Goal: Information Seeking & Learning: Learn about a topic

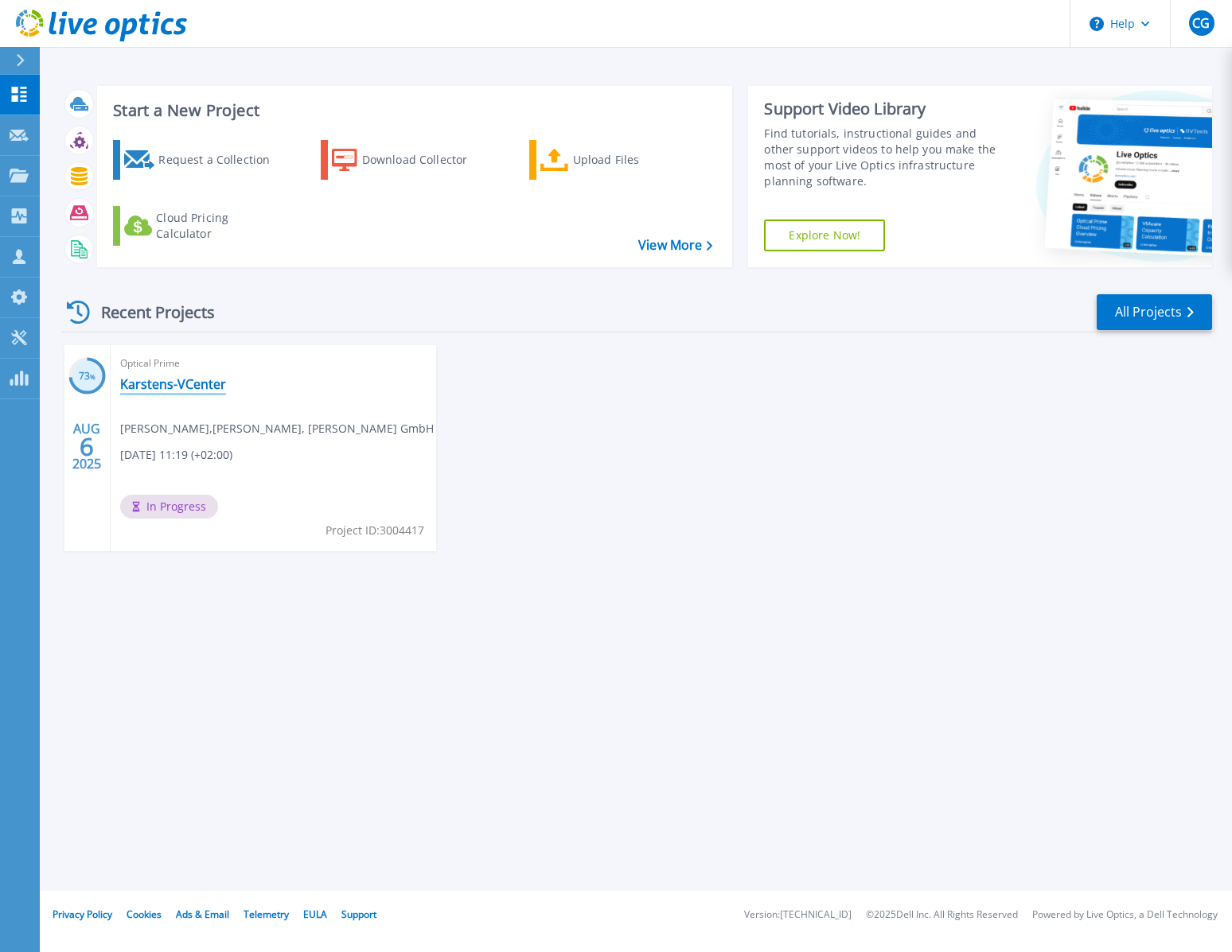
click at [179, 388] on link "Karstens-VCenter" at bounding box center [172, 384] width 106 height 16
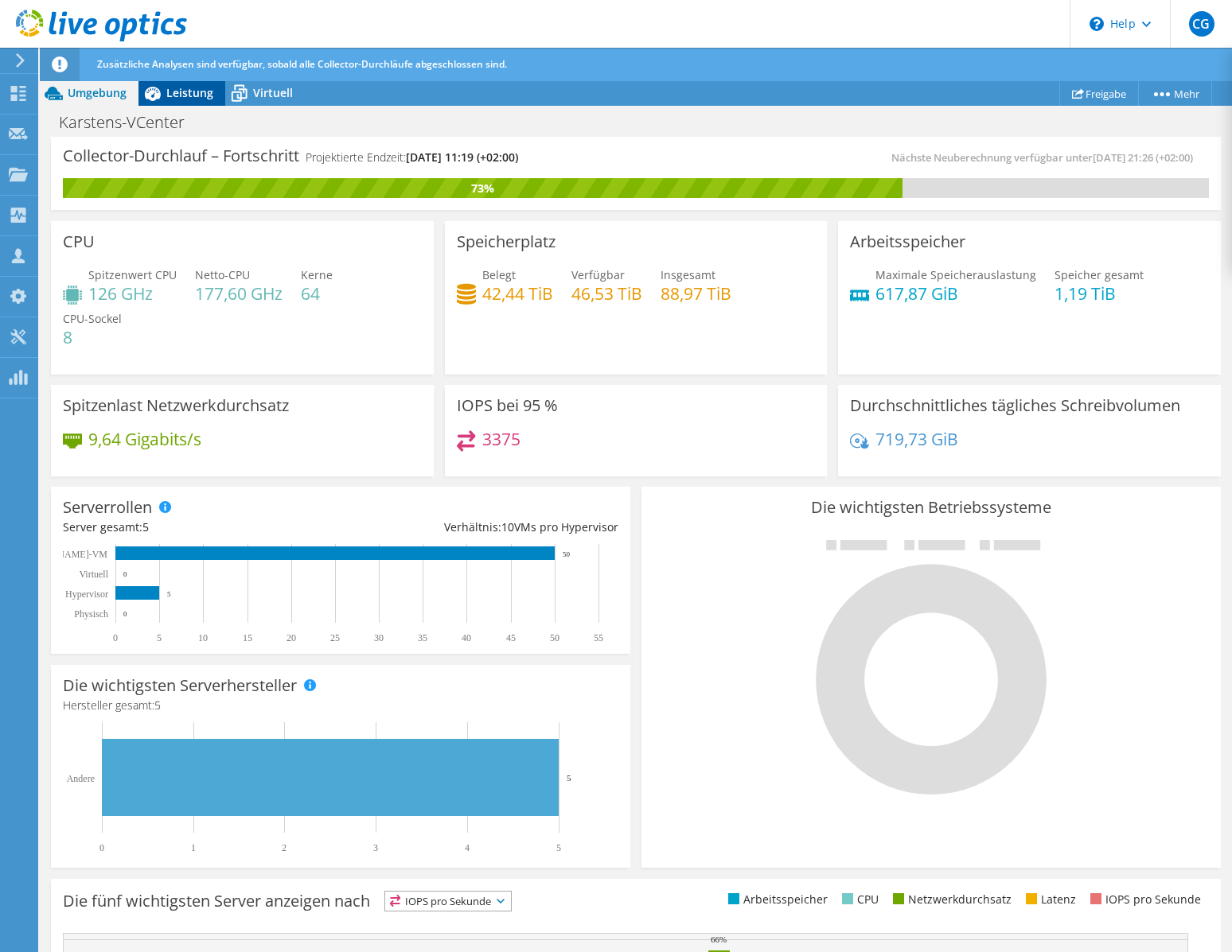
click at [216, 103] on div "Leistung" at bounding box center [182, 93] width 87 height 25
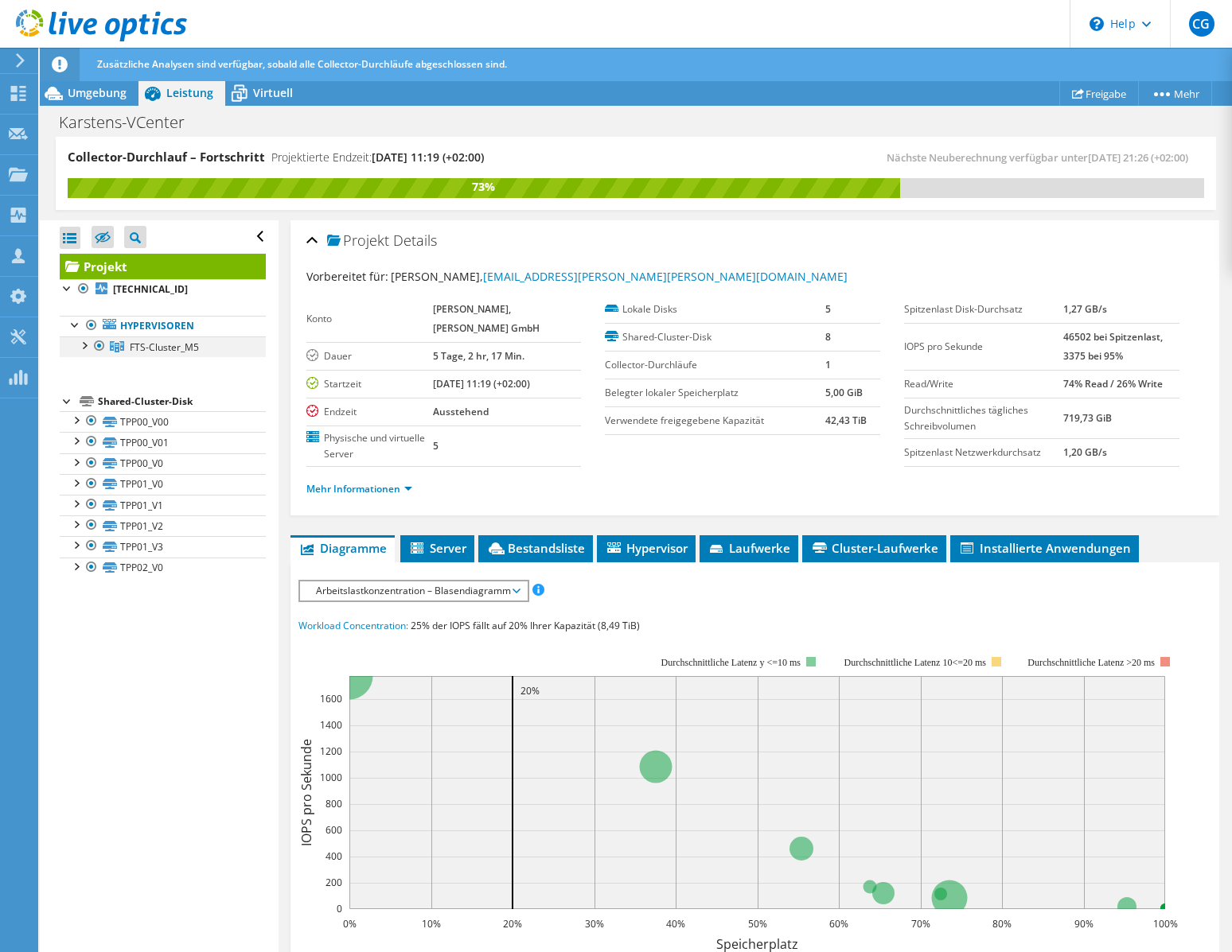
click at [85, 346] on div at bounding box center [84, 344] width 16 height 16
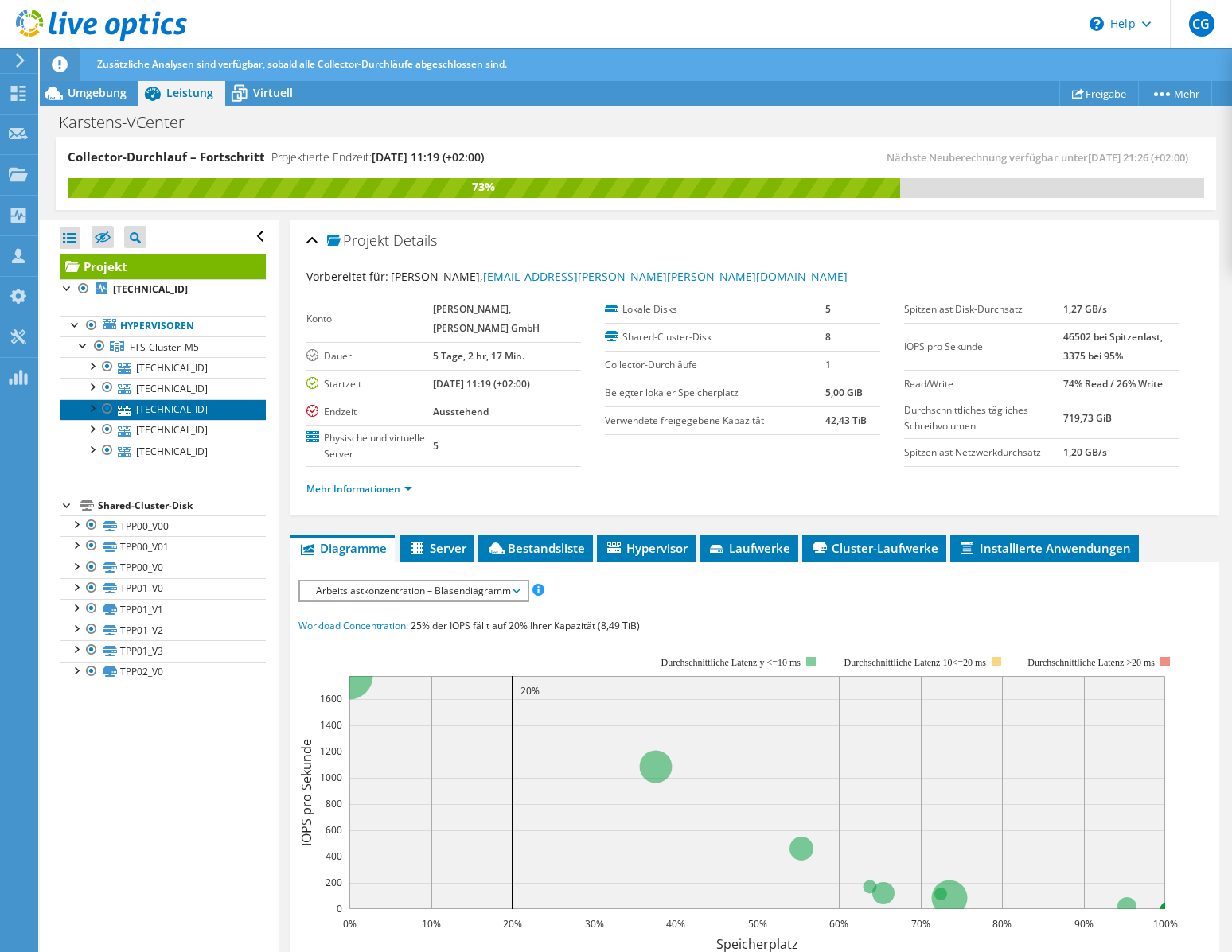
click at [172, 407] on link "[TECHNICAL_ID]" at bounding box center [162, 409] width 207 height 21
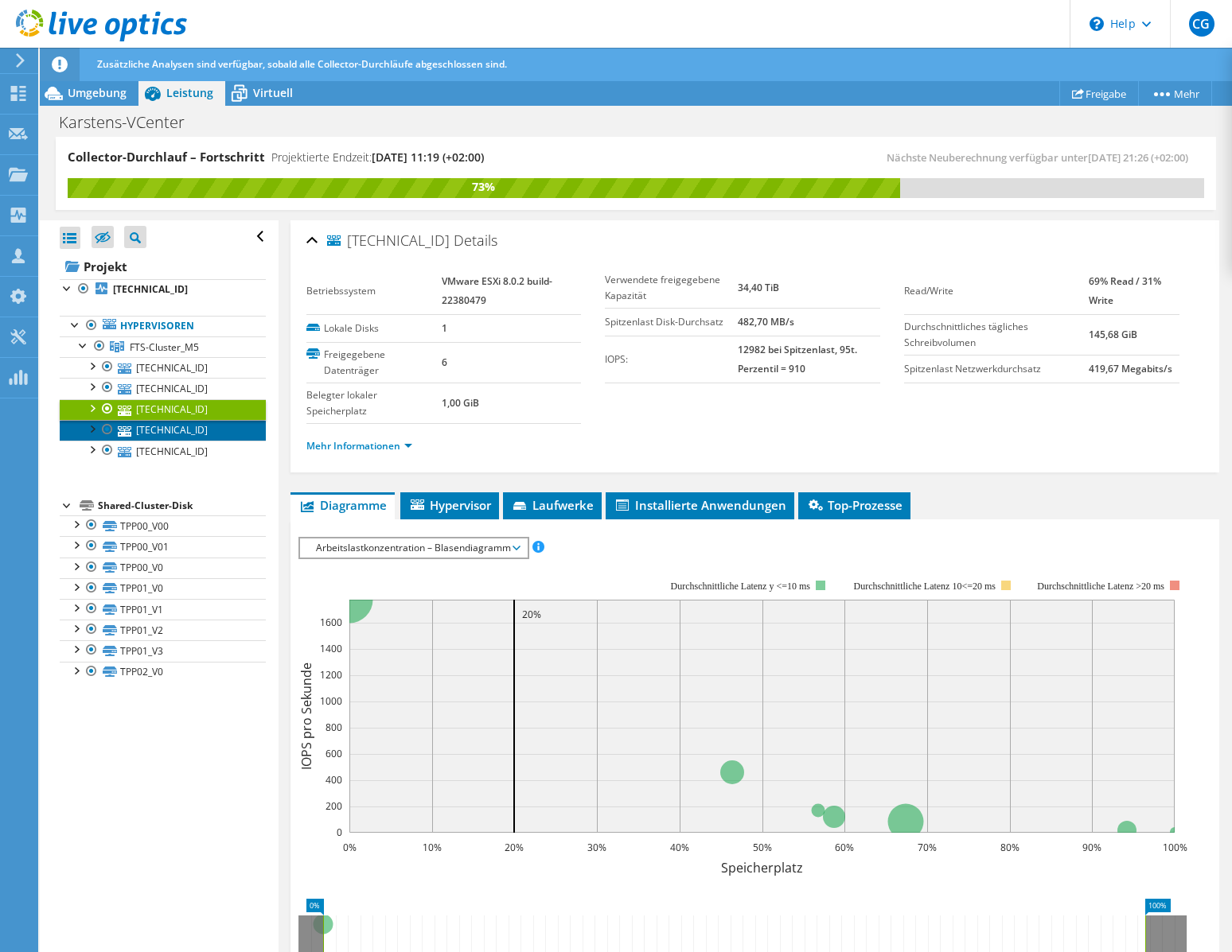
click at [199, 436] on link "[TECHNICAL_ID]" at bounding box center [162, 430] width 207 height 21
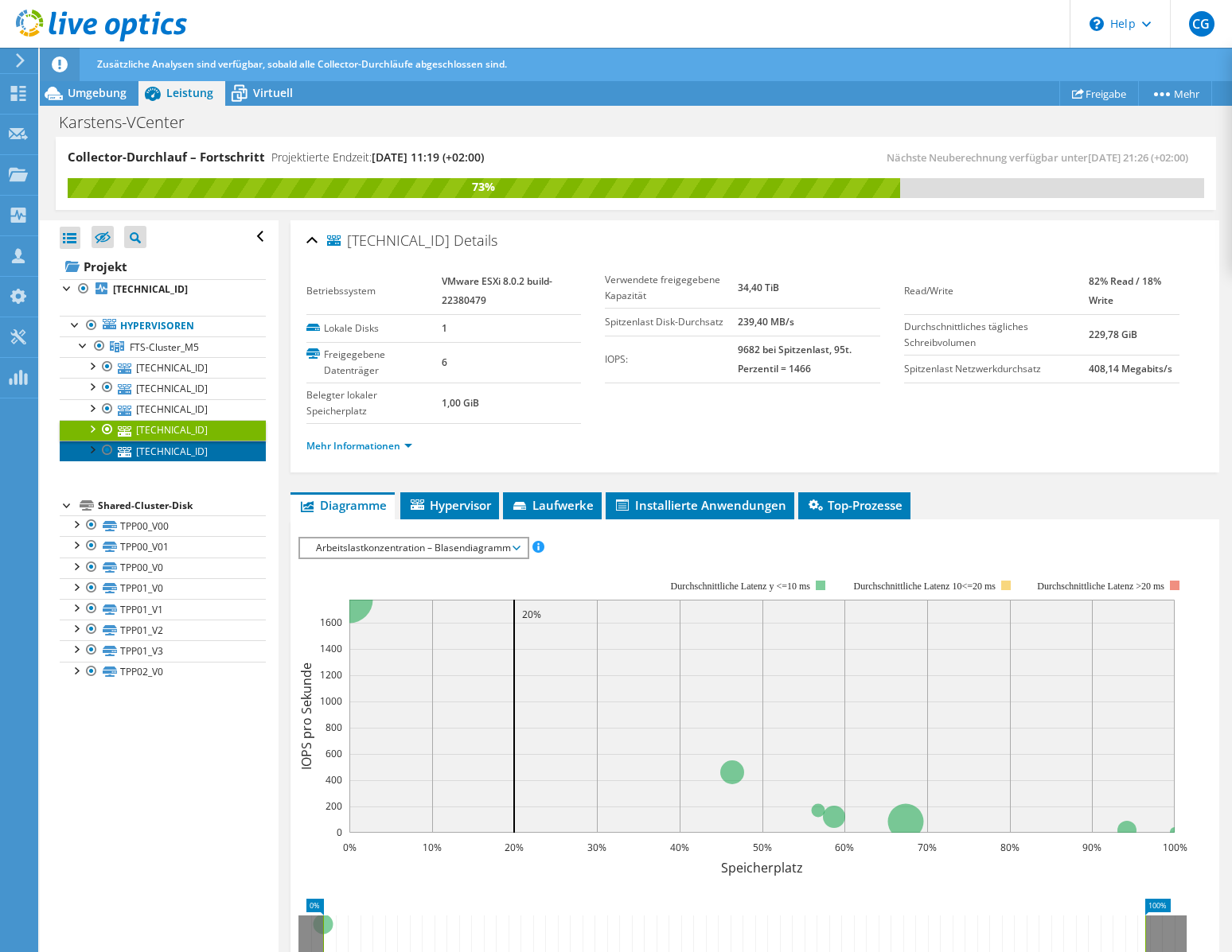
click at [191, 453] on link "[TECHNICAL_ID]" at bounding box center [162, 451] width 207 height 21
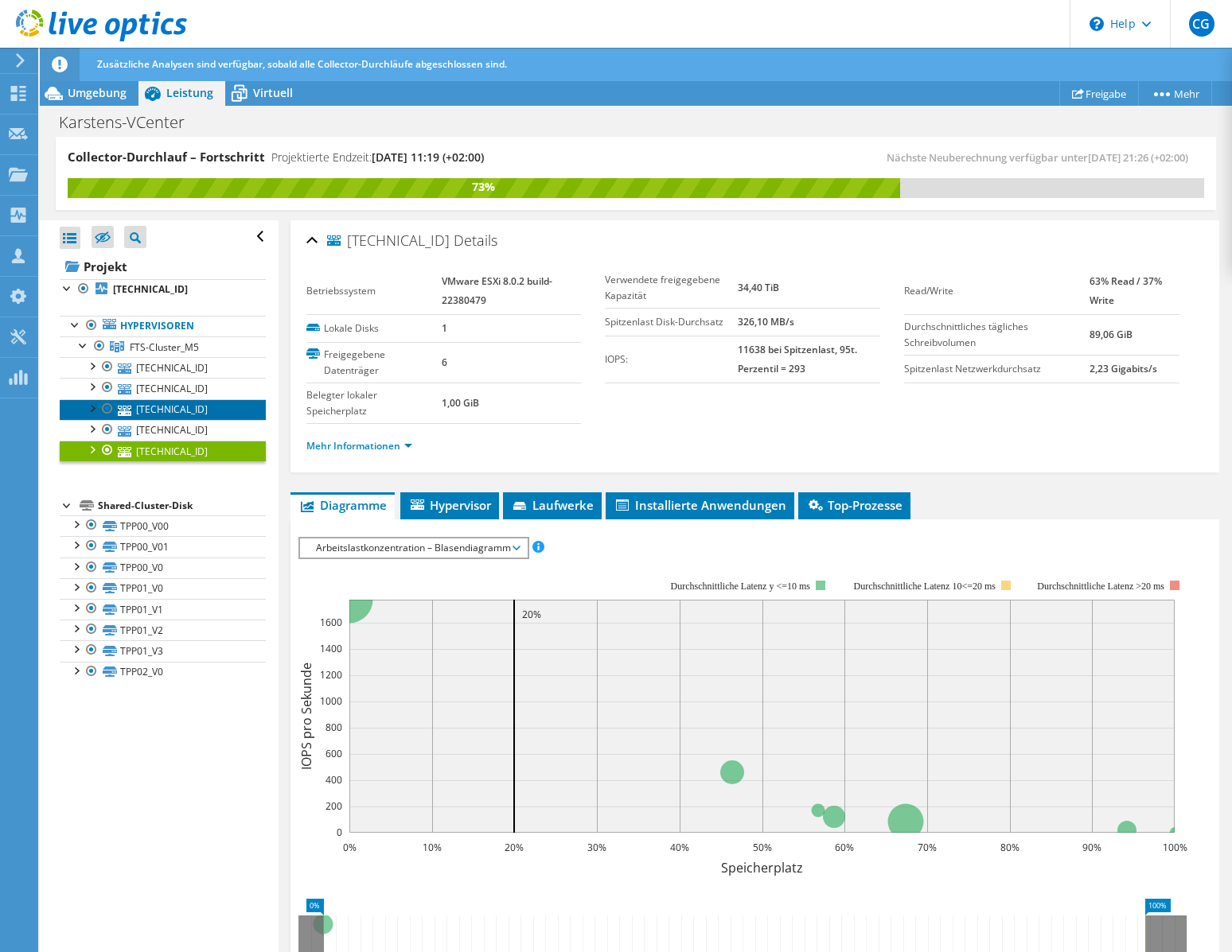
click at [190, 405] on link "[TECHNICAL_ID]" at bounding box center [162, 409] width 207 height 21
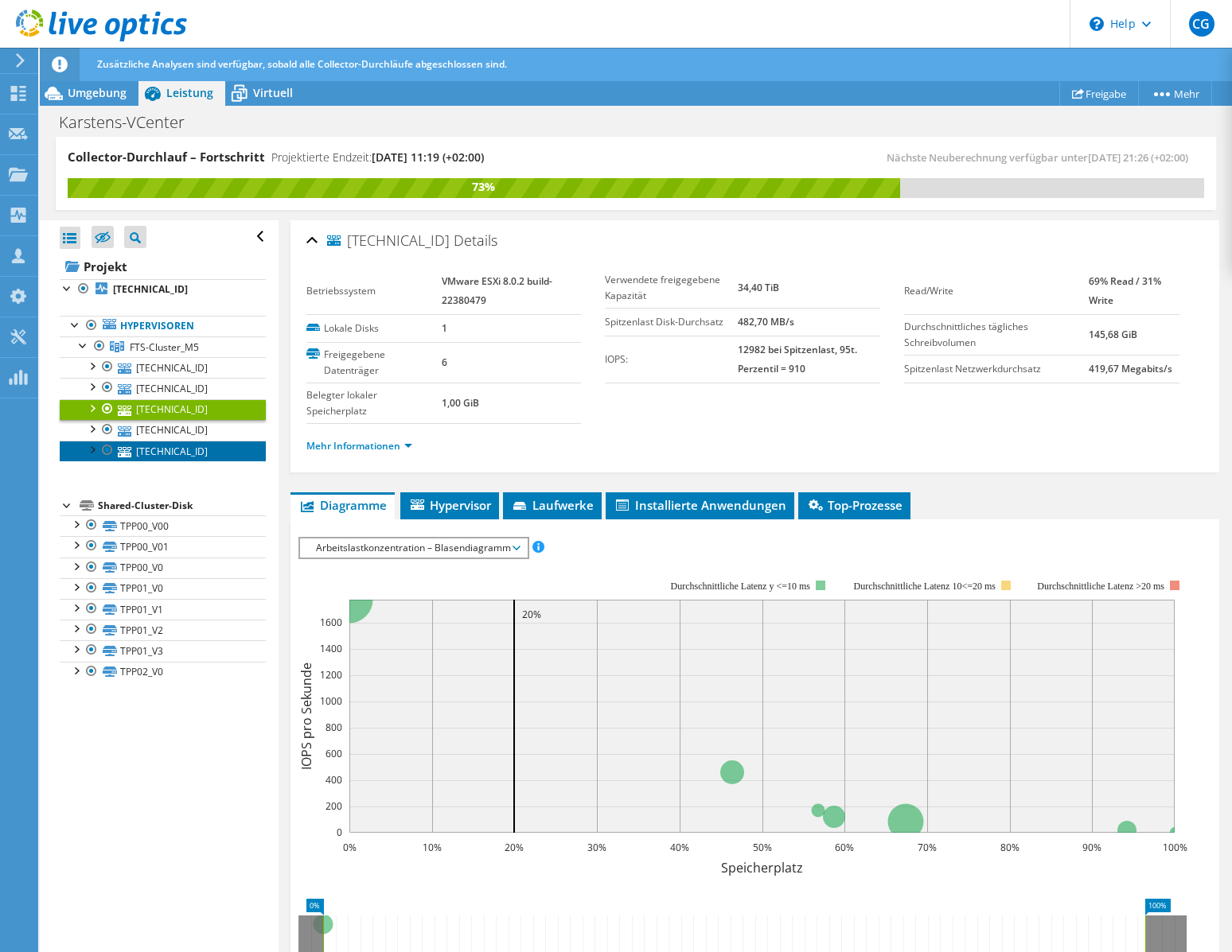
click at [182, 449] on link "[TECHNICAL_ID]" at bounding box center [162, 451] width 207 height 21
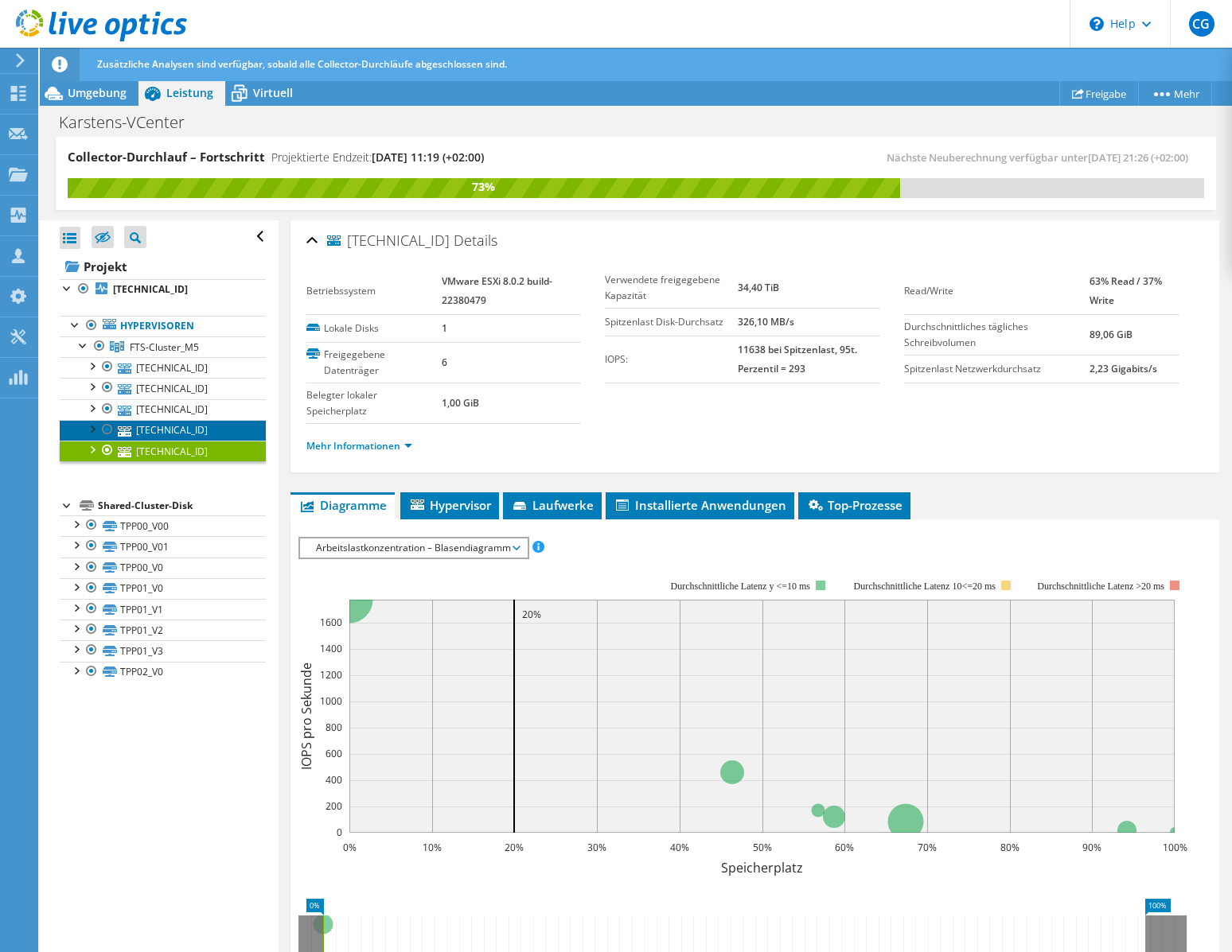
click at [188, 433] on link "[TECHNICAL_ID]" at bounding box center [162, 430] width 207 height 21
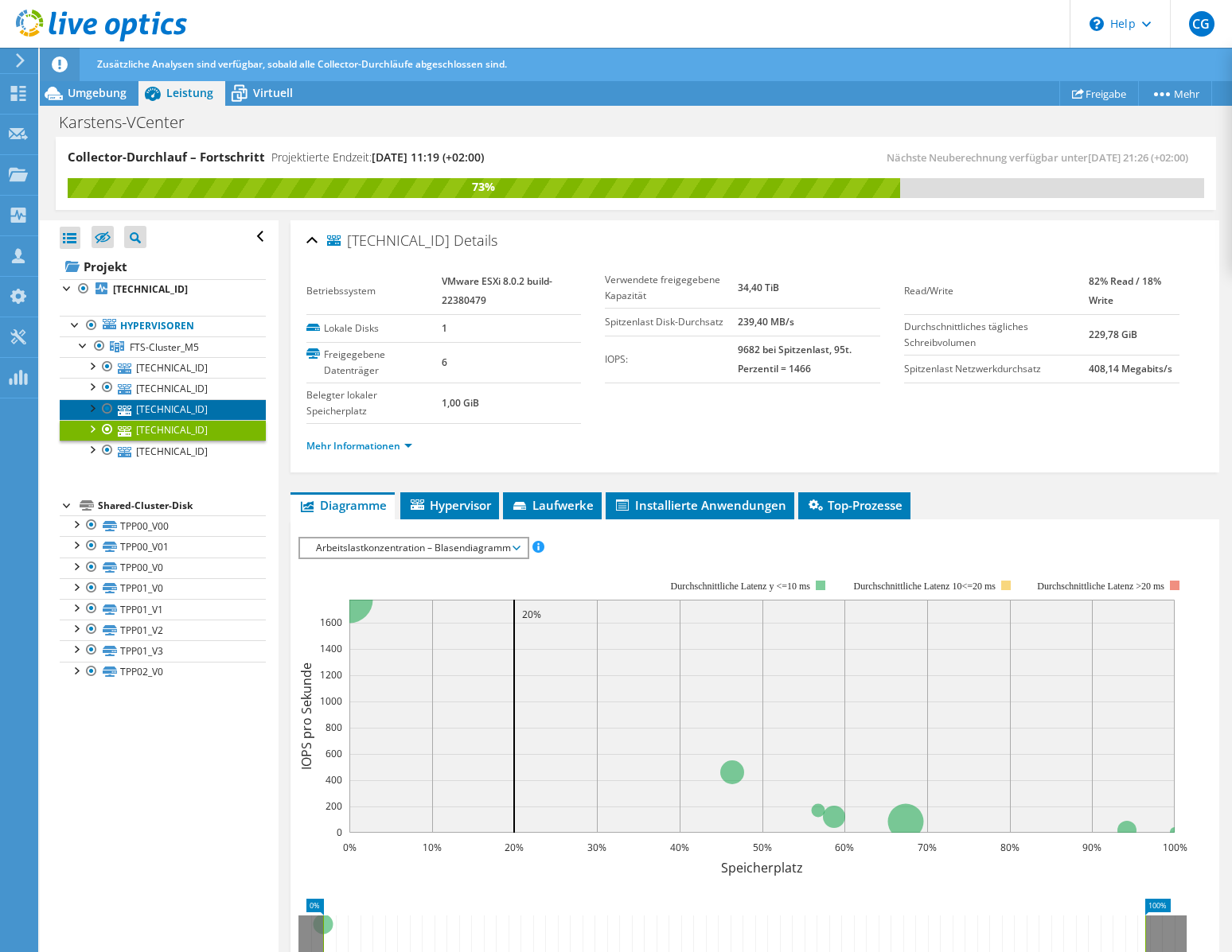
click at [191, 412] on link "[TECHNICAL_ID]" at bounding box center [162, 409] width 207 height 21
click at [447, 487] on div "[TECHNICAL_ID] Details Betriebssystem VMware ESXi 8.0.2 build-22380479 Lokale D…" at bounding box center [755, 710] width 952 height 982
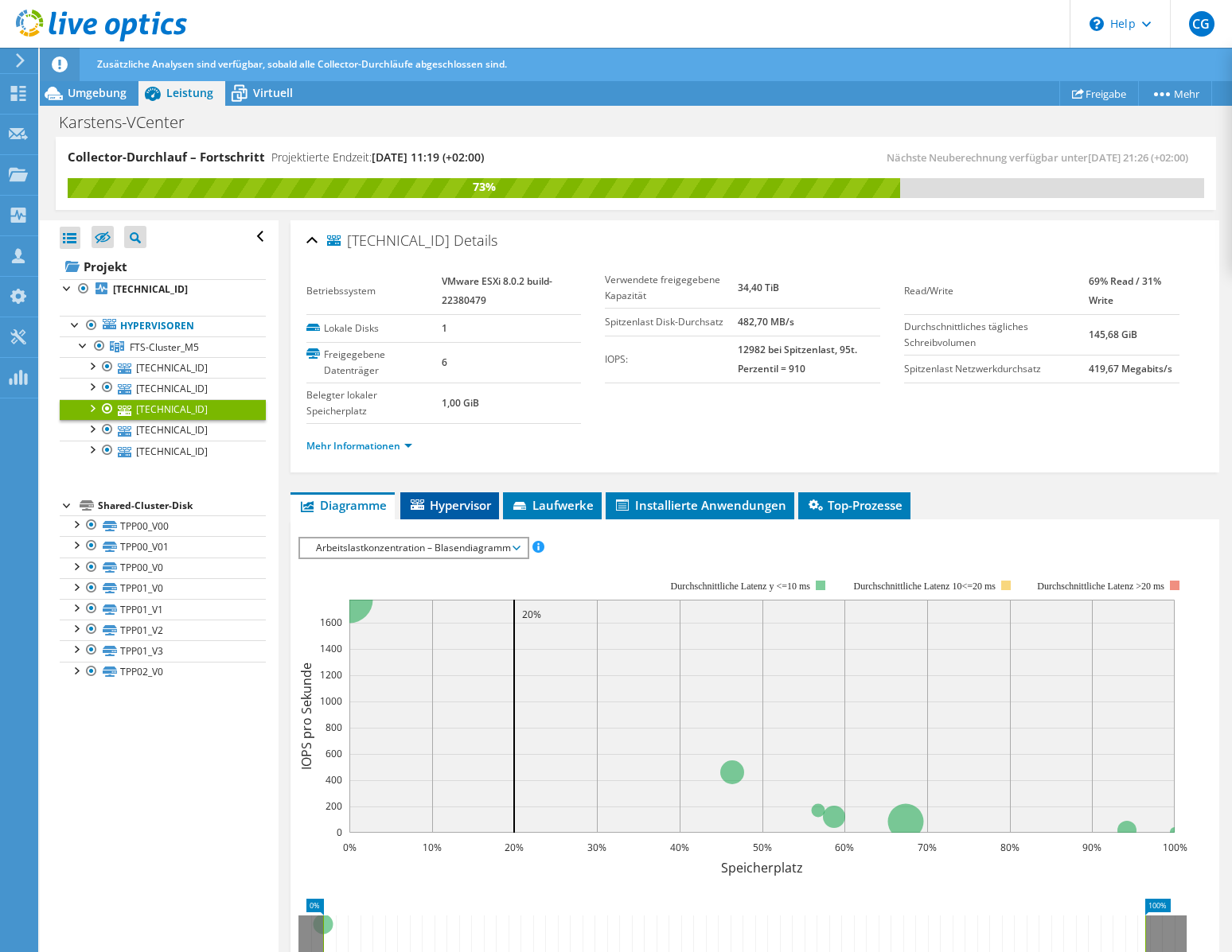
click at [449, 498] on span "Hypervisor" at bounding box center [450, 506] width 83 height 16
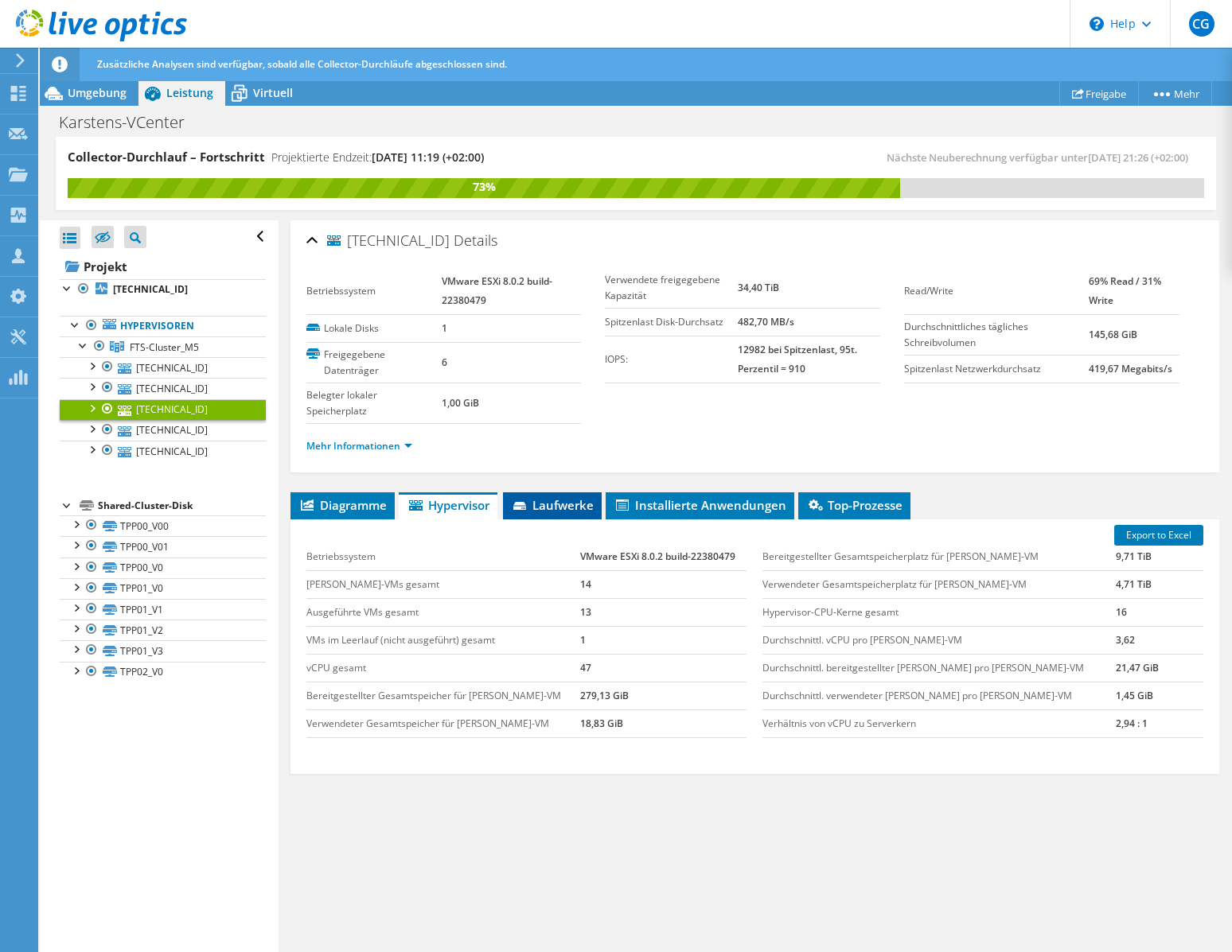
click at [513, 494] on li "Laufwerke" at bounding box center [552, 506] width 98 height 27
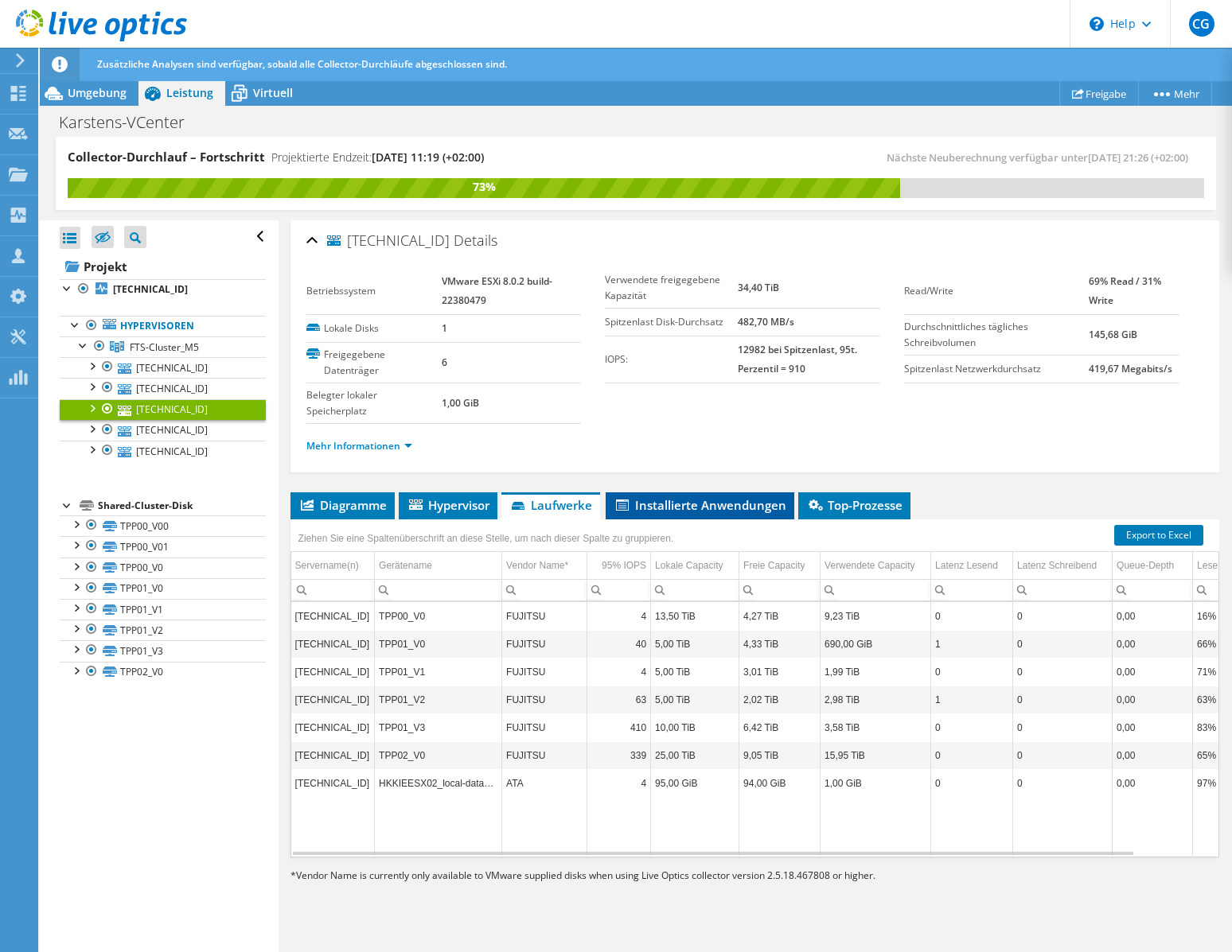
click at [663, 500] on span "Installierte Anwendungen" at bounding box center [699, 506] width 172 height 16
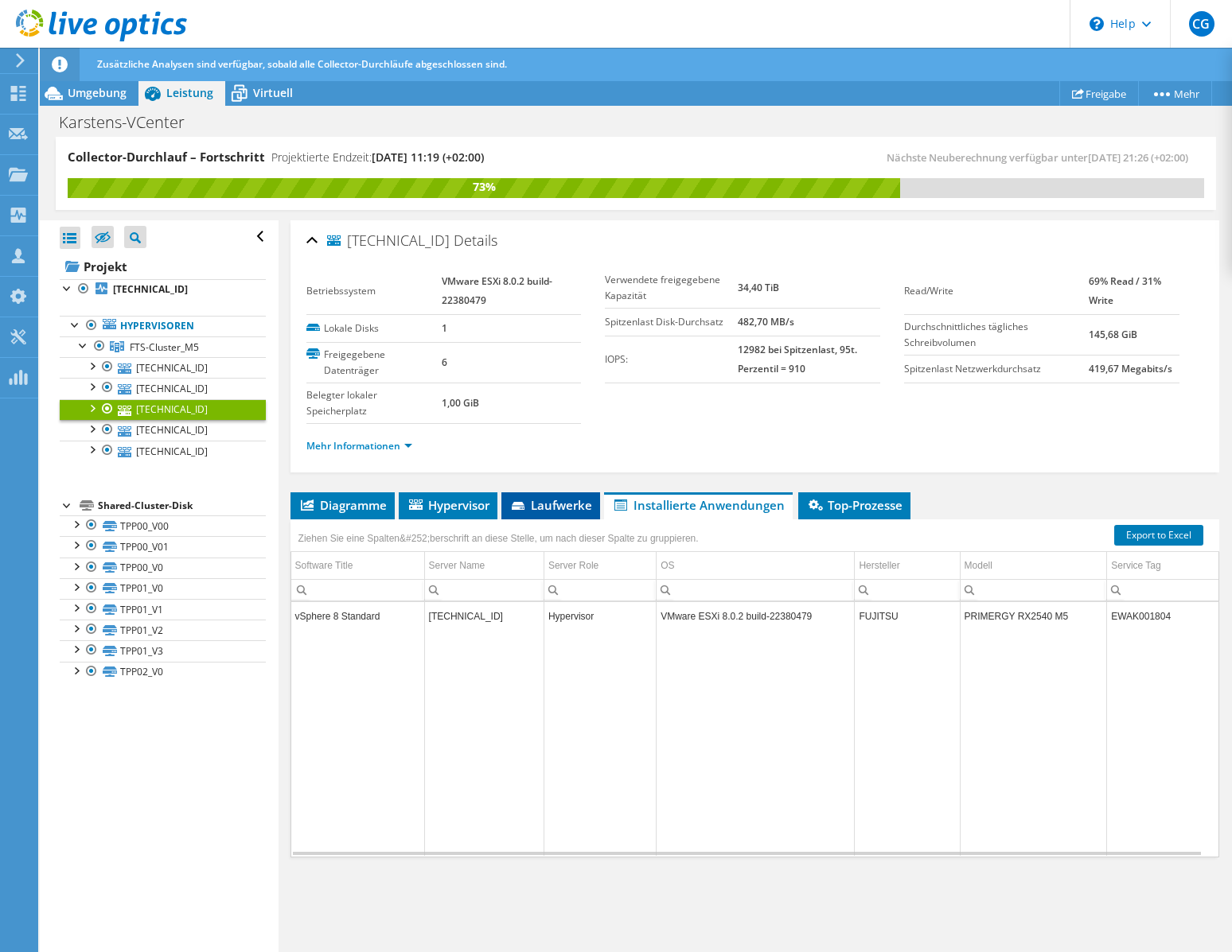
click at [528, 511] on icon at bounding box center [519, 507] width 16 height 10
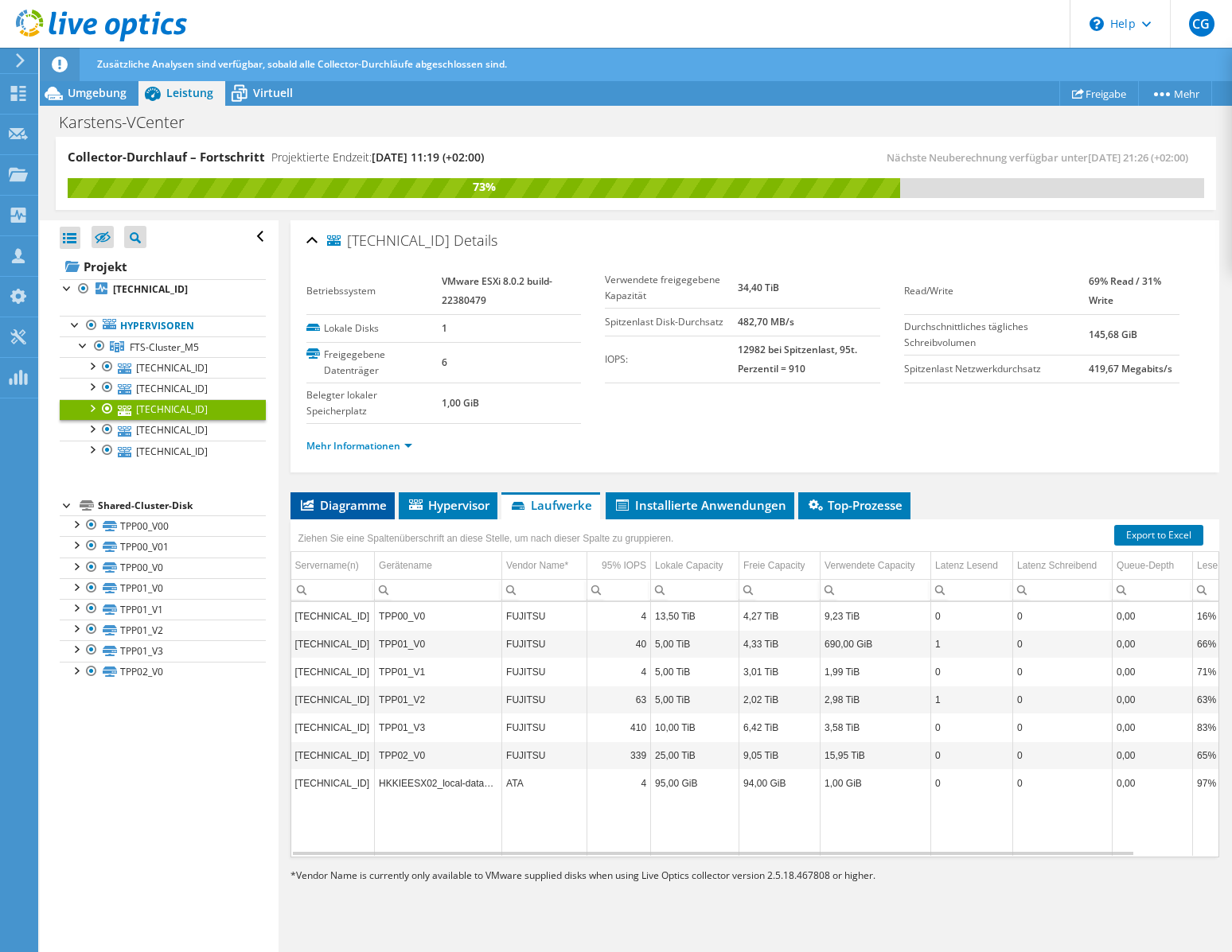
click at [355, 508] on span "Diagramme" at bounding box center [343, 506] width 88 height 16
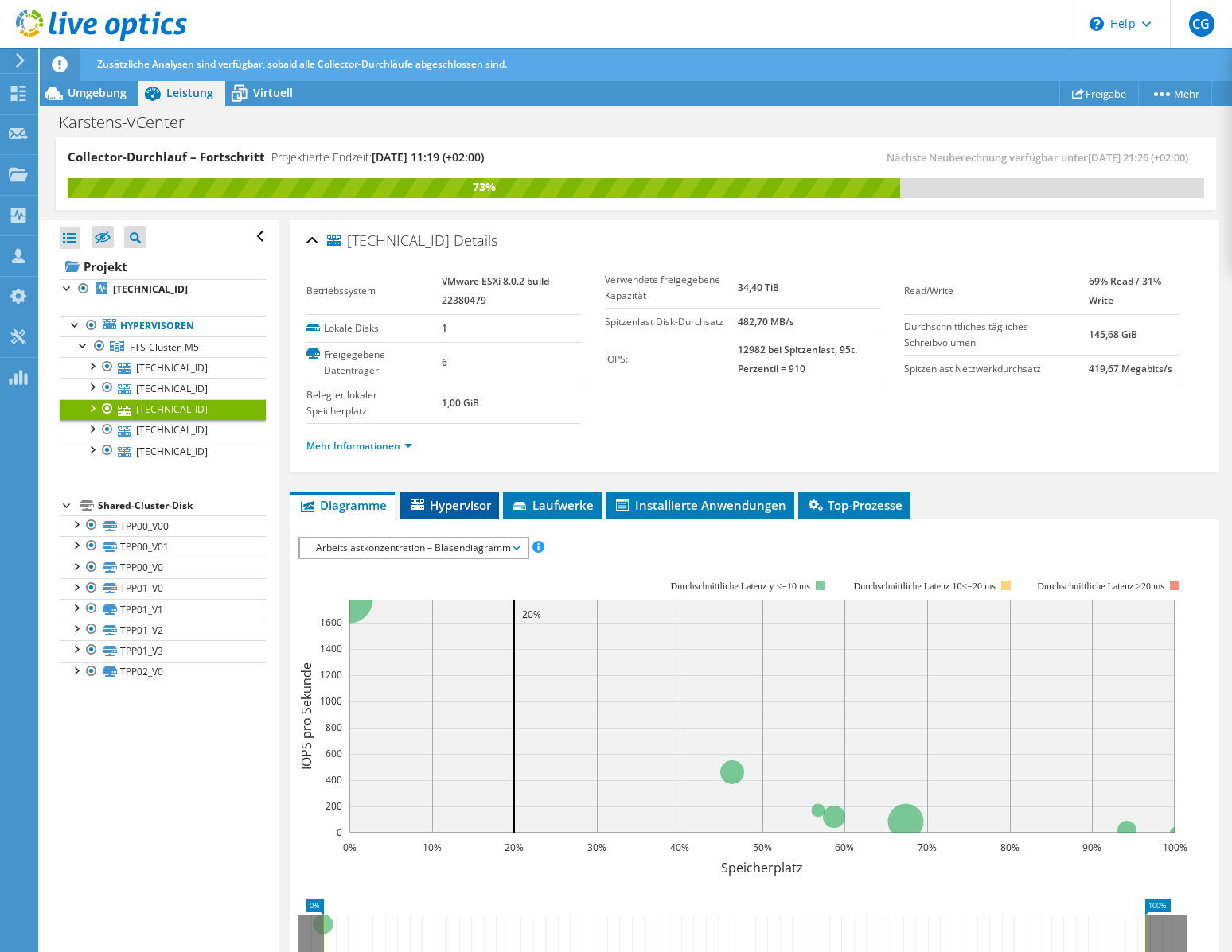
click at [455, 505] on span "Hypervisor" at bounding box center [450, 506] width 83 height 16
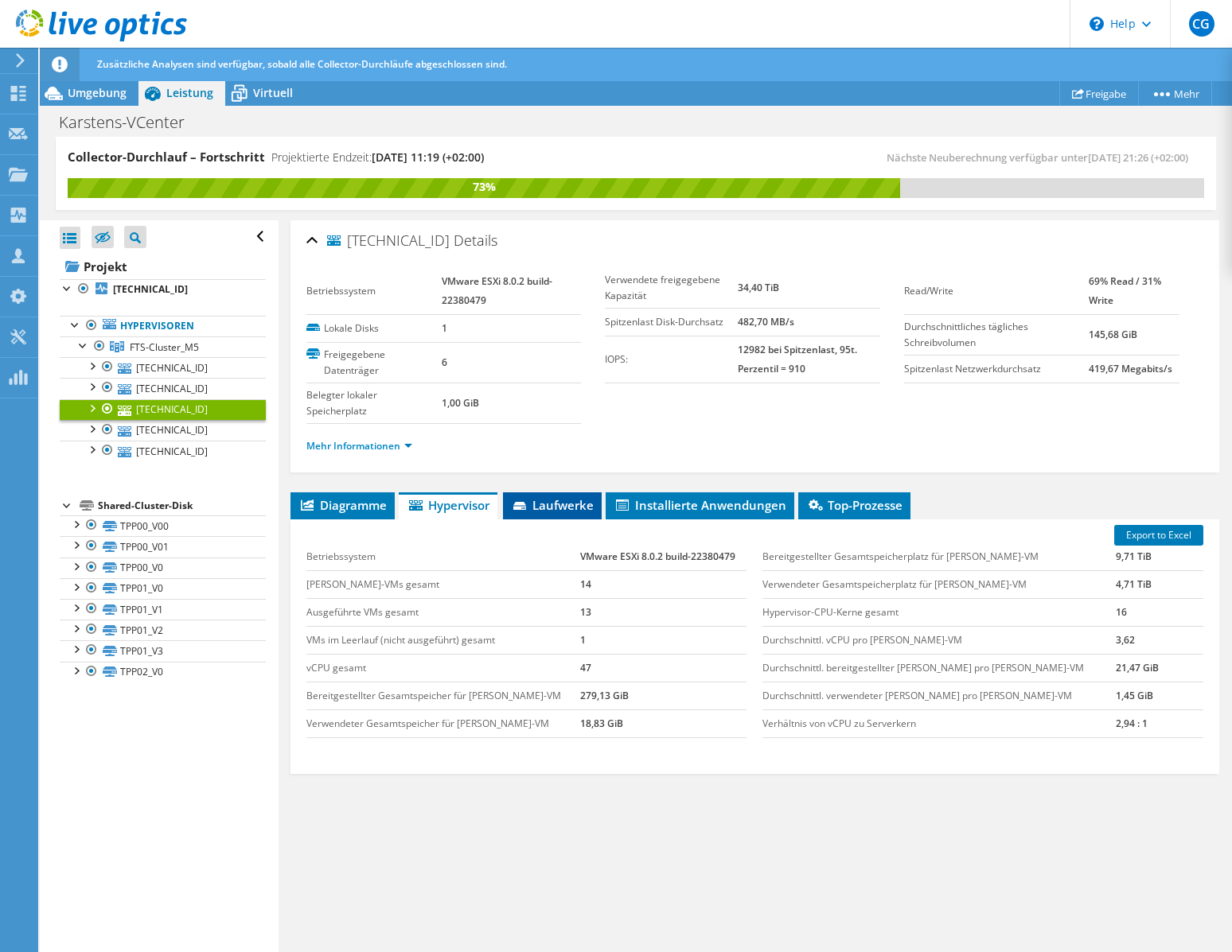
click at [533, 508] on span "Laufwerke" at bounding box center [553, 506] width 83 height 16
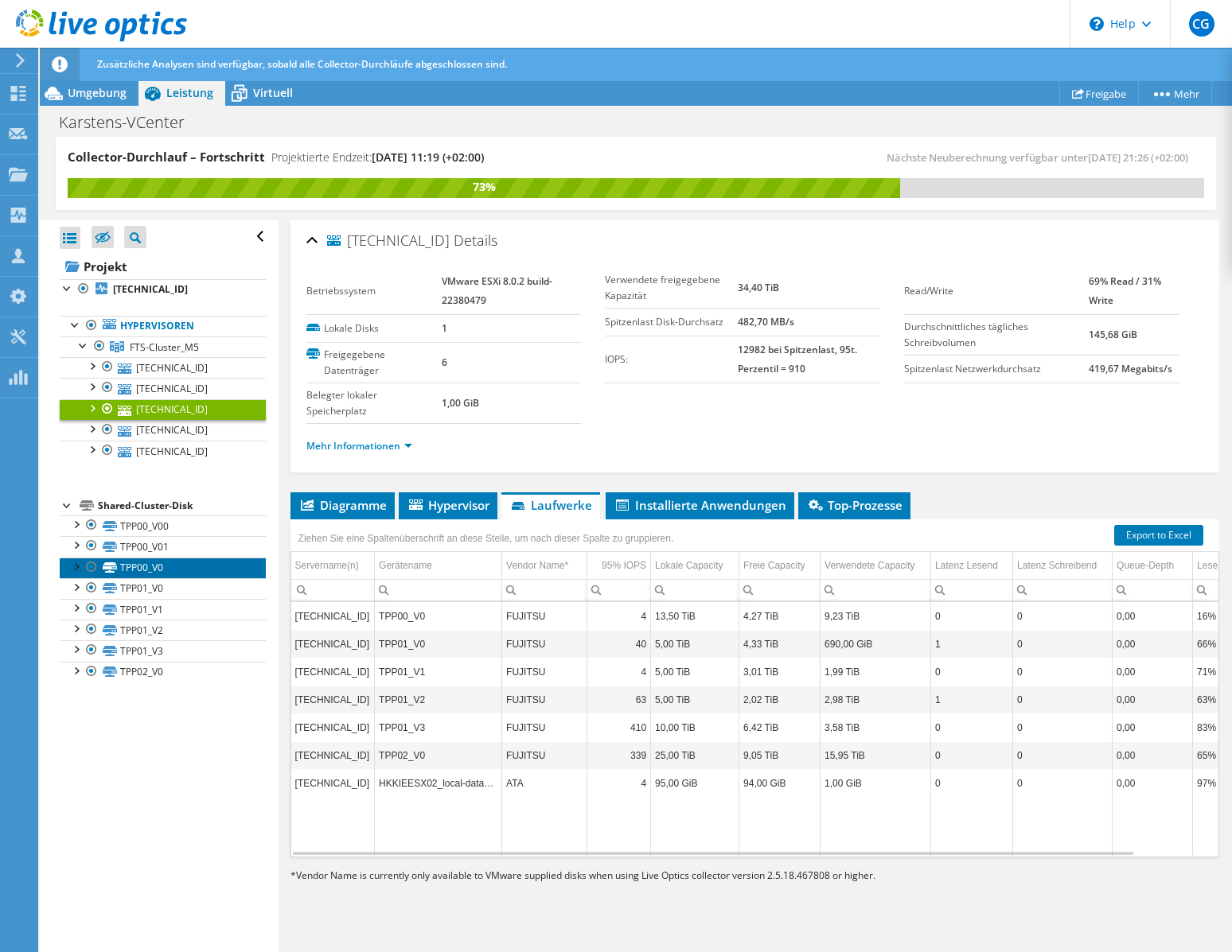
click at [237, 577] on link "TPP00_V0" at bounding box center [162, 568] width 207 height 21
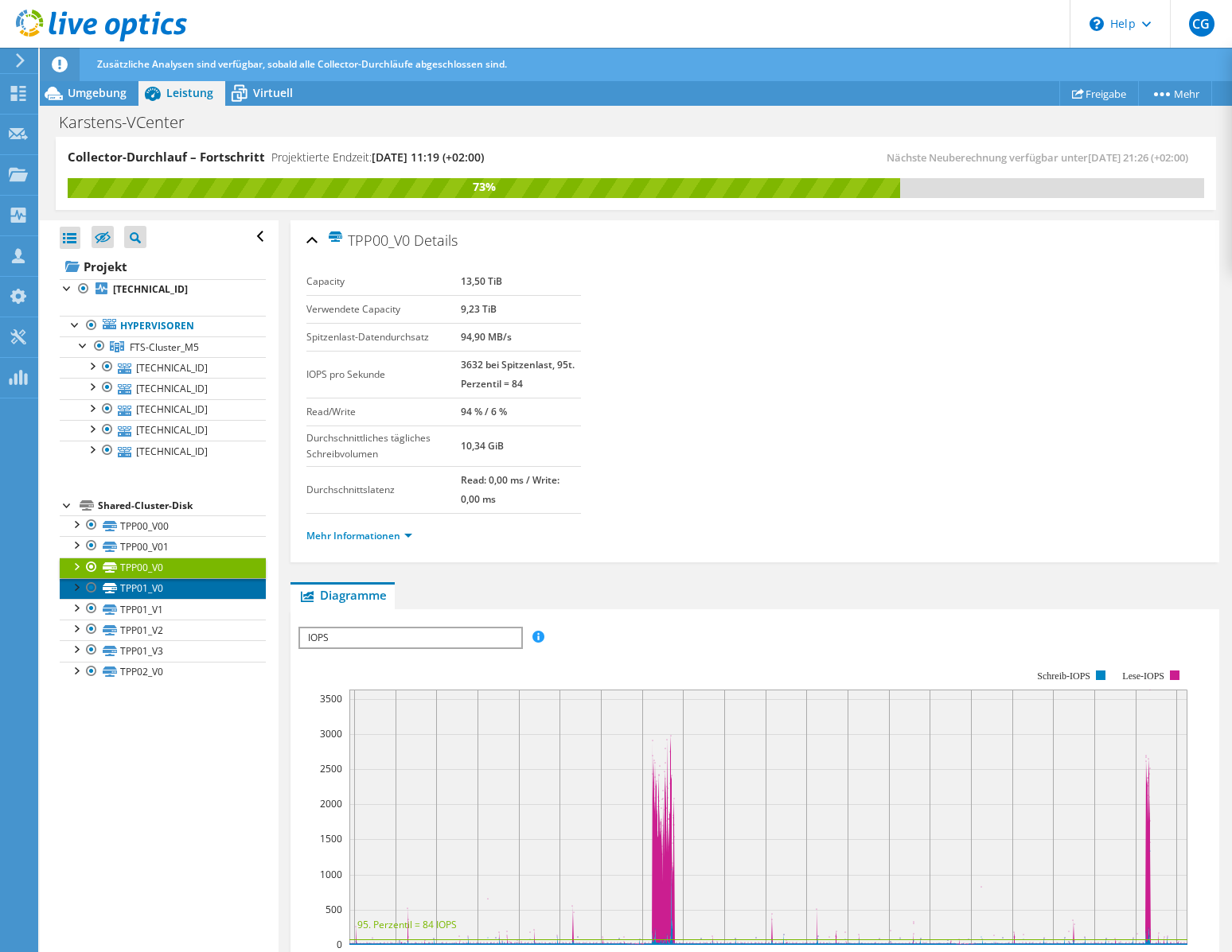
click at [201, 589] on link "TPP01_V0" at bounding box center [162, 589] width 207 height 21
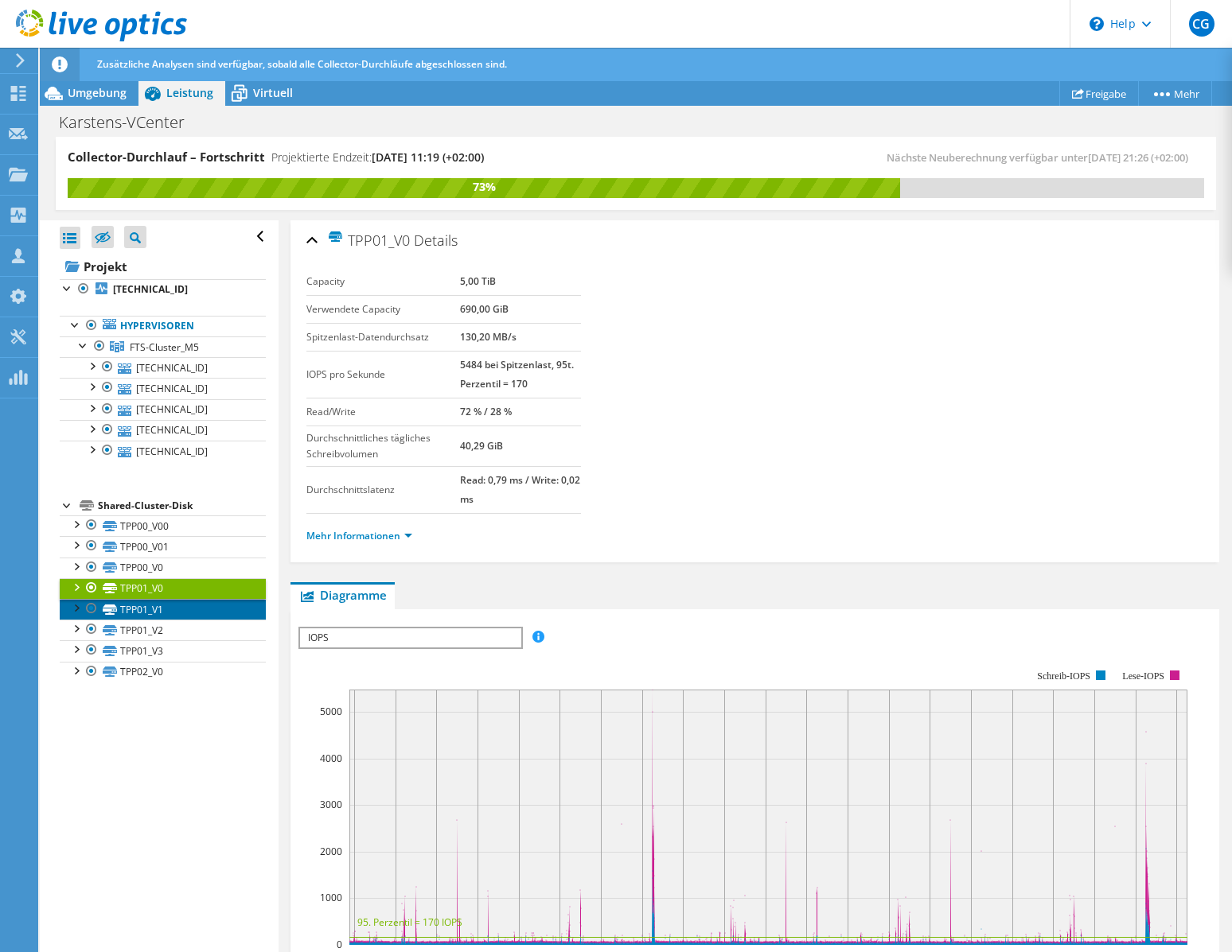
click at [183, 610] on link "TPP01_V1" at bounding box center [162, 609] width 207 height 21
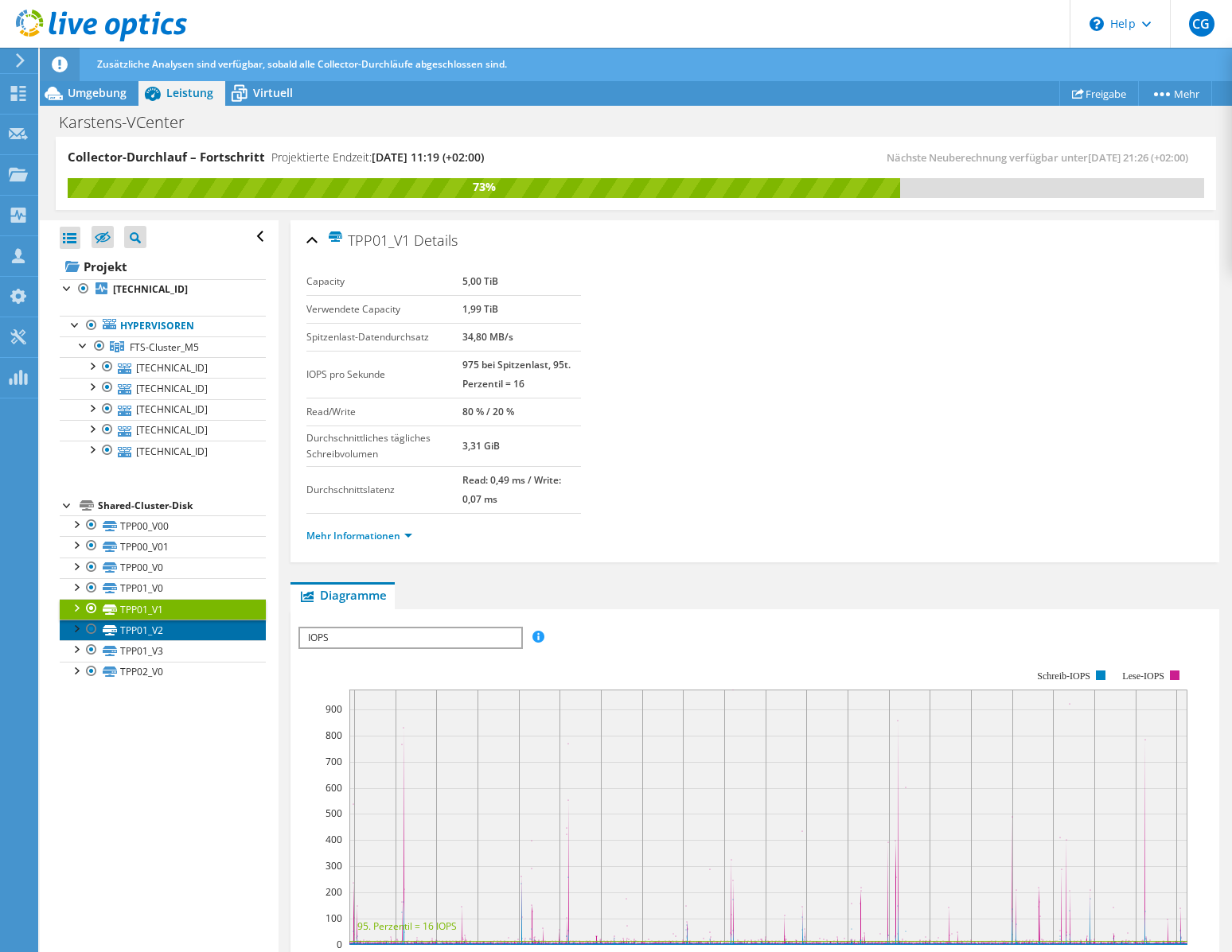
click at [175, 633] on link "TPP01_V2" at bounding box center [162, 629] width 207 height 21
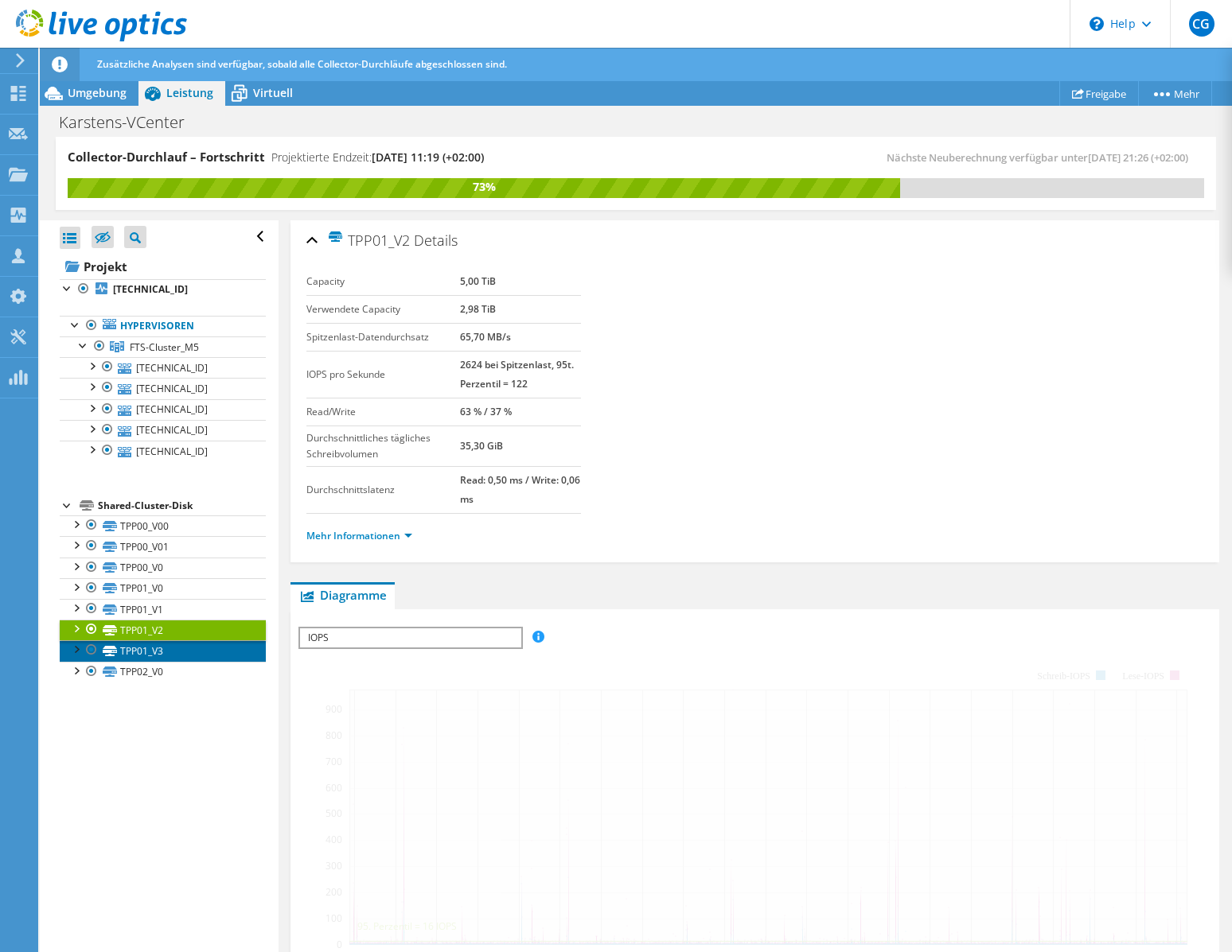
click at [172, 654] on link "TPP01_V3" at bounding box center [162, 650] width 207 height 21
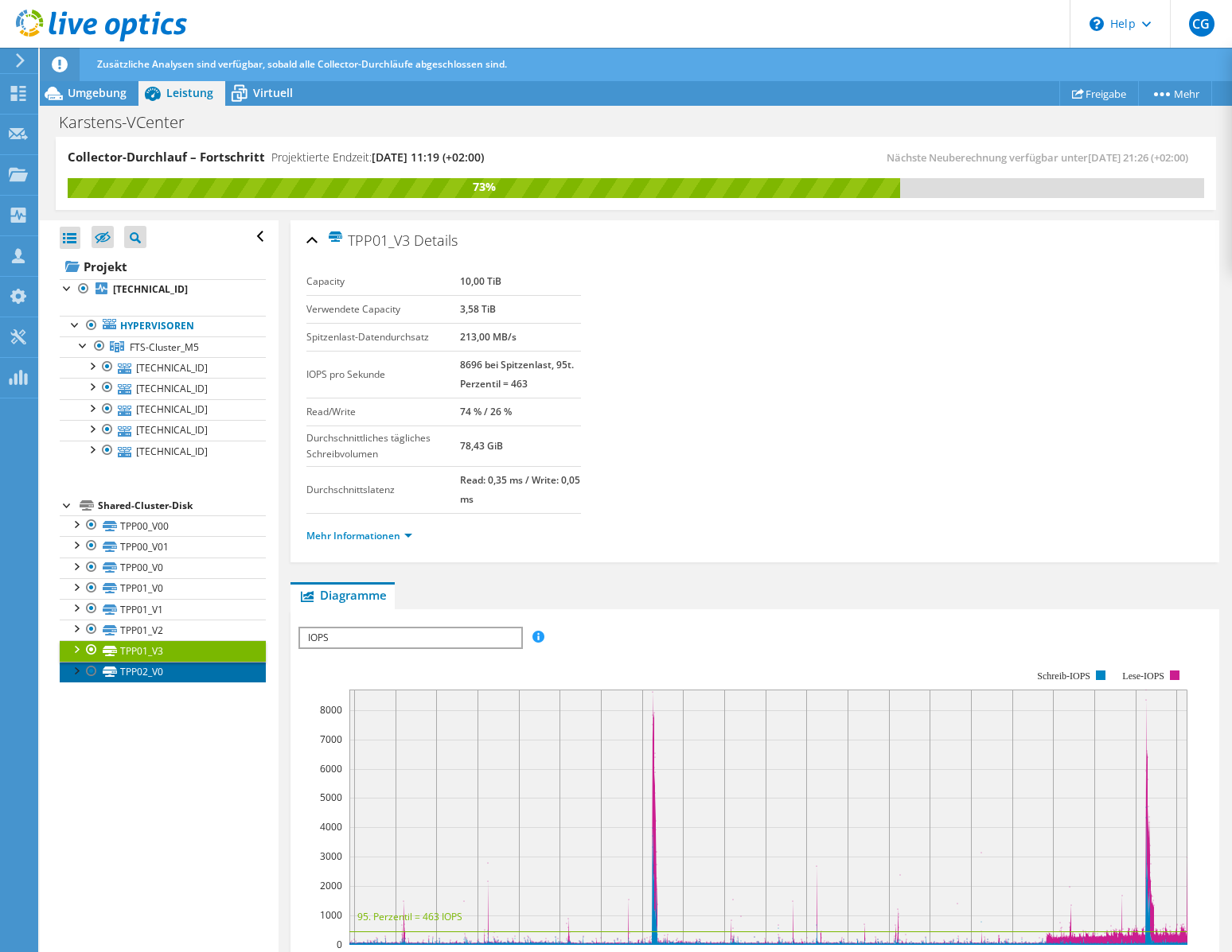
click at [172, 676] on link "TPP02_V0" at bounding box center [162, 672] width 207 height 21
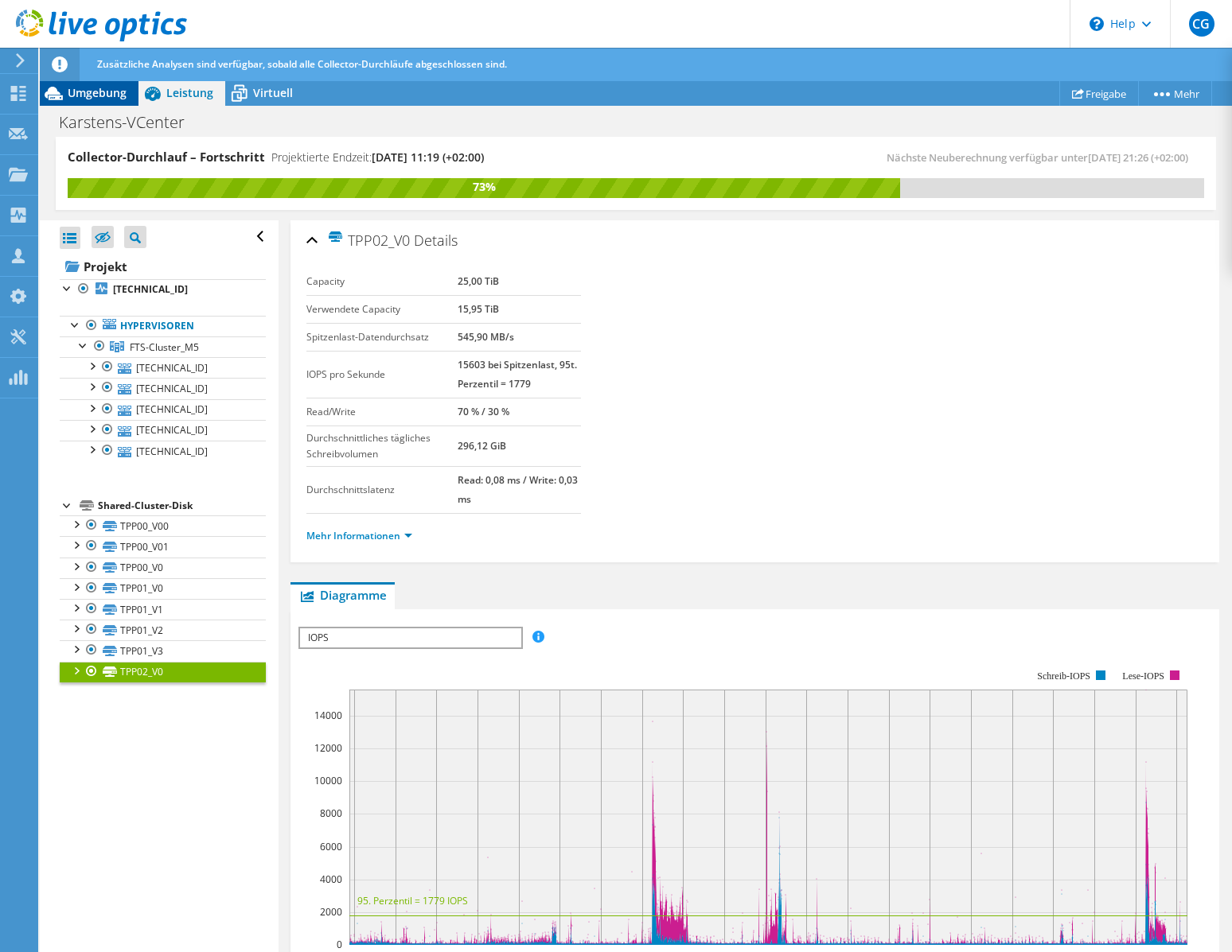
click at [115, 98] on span "Umgebung" at bounding box center [97, 92] width 59 height 15
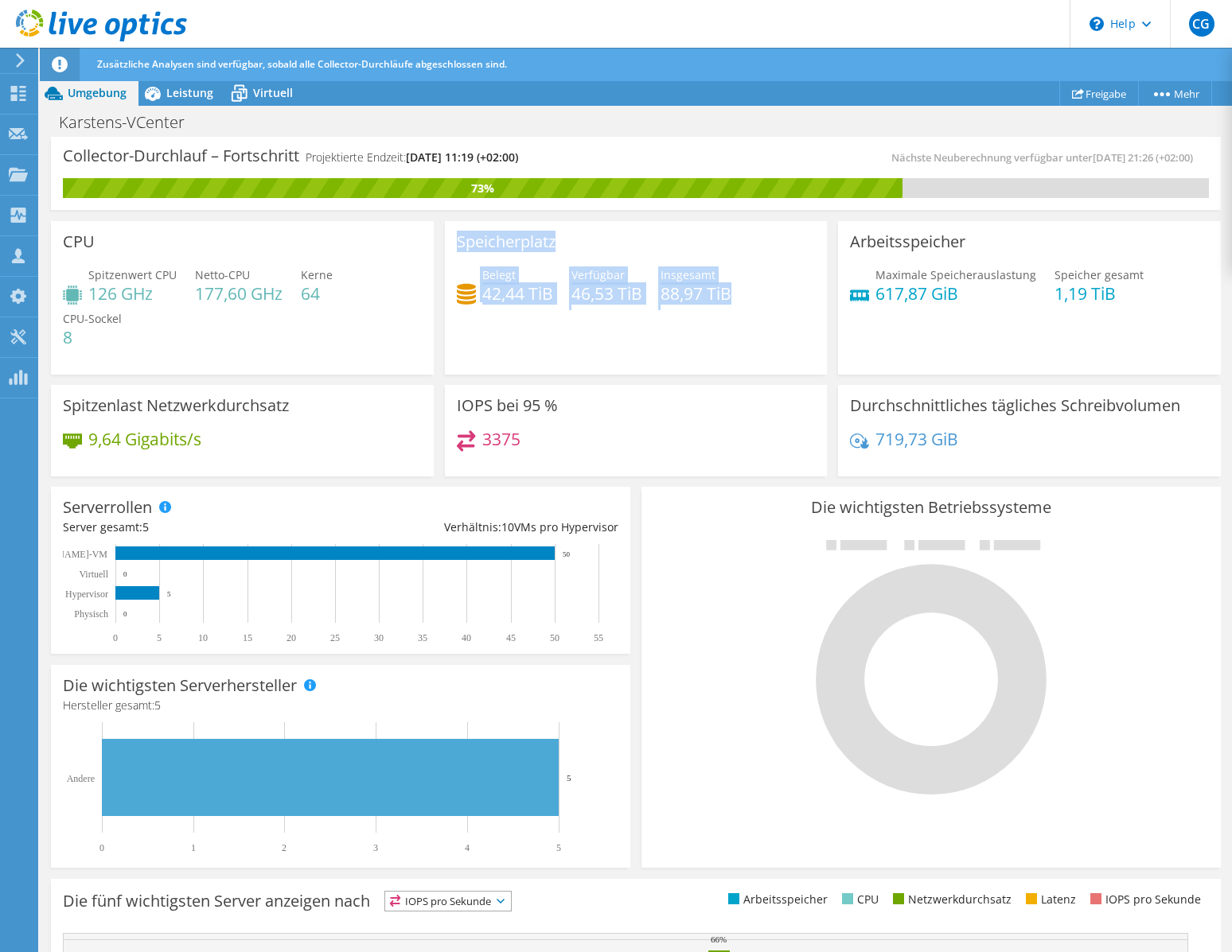
drag, startPoint x: 733, startPoint y: 294, endPoint x: 451, endPoint y: 244, distance: 286.4
click at [451, 244] on div "Speicherplatz Belegt 42,44 TiB Verfügbar 46,53 TiB Insgesamt 88,97 TiB" at bounding box center [636, 298] width 382 height 153
click at [451, 247] on div "Speicherplatz Belegt 42,44 TiB Verfügbar 46,53 TiB Insgesamt 88,97 TiB" at bounding box center [636, 298] width 382 height 153
drag, startPoint x: 453, startPoint y: 243, endPoint x: 735, endPoint y: 288, distance: 285.6
click at [735, 288] on div "Speicherplatz Belegt 42,44 TiB Verfügbar 46,53 TiB Insgesamt 88,97 TiB" at bounding box center [636, 298] width 382 height 153
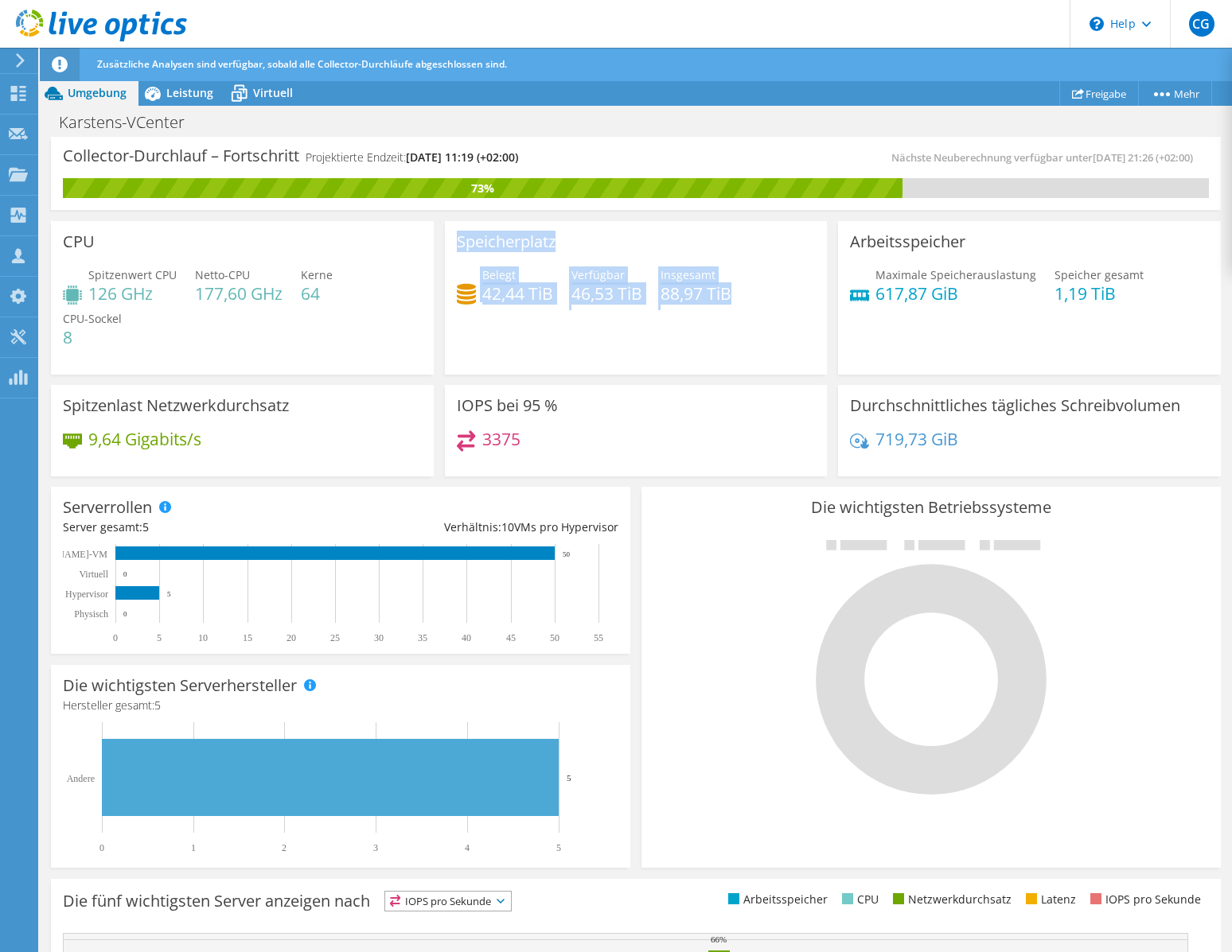
click at [515, 257] on div "Speicherplatz Belegt 42,44 TiB Verfügbar 46,53 TiB Insgesamt 88,97 TiB" at bounding box center [636, 298] width 382 height 153
drag, startPoint x: 453, startPoint y: 241, endPoint x: 728, endPoint y: 298, distance: 280.8
click at [728, 298] on div "Speicherplatz Belegt 42,44 TiB Verfügbar 46,53 TiB Insgesamt 88,97 TiB" at bounding box center [636, 298] width 382 height 153
